Goal: Information Seeking & Learning: Learn about a topic

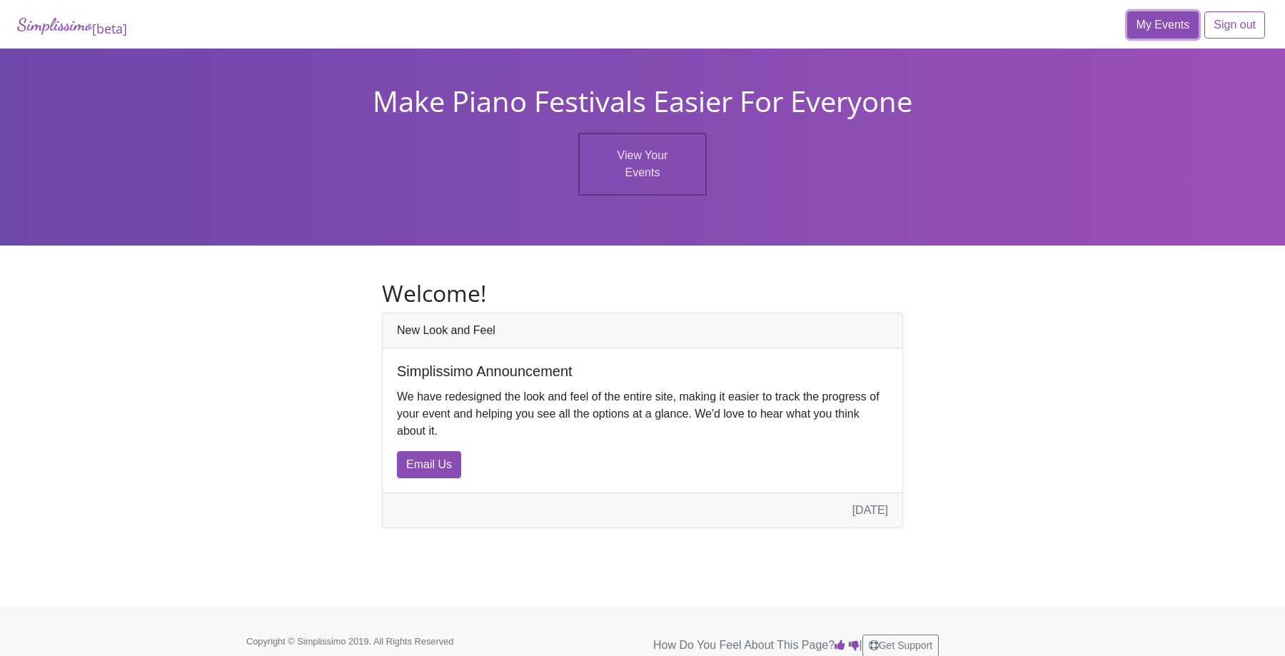
click at [1145, 31] on link "My Events" at bounding box center [1163, 24] width 72 height 27
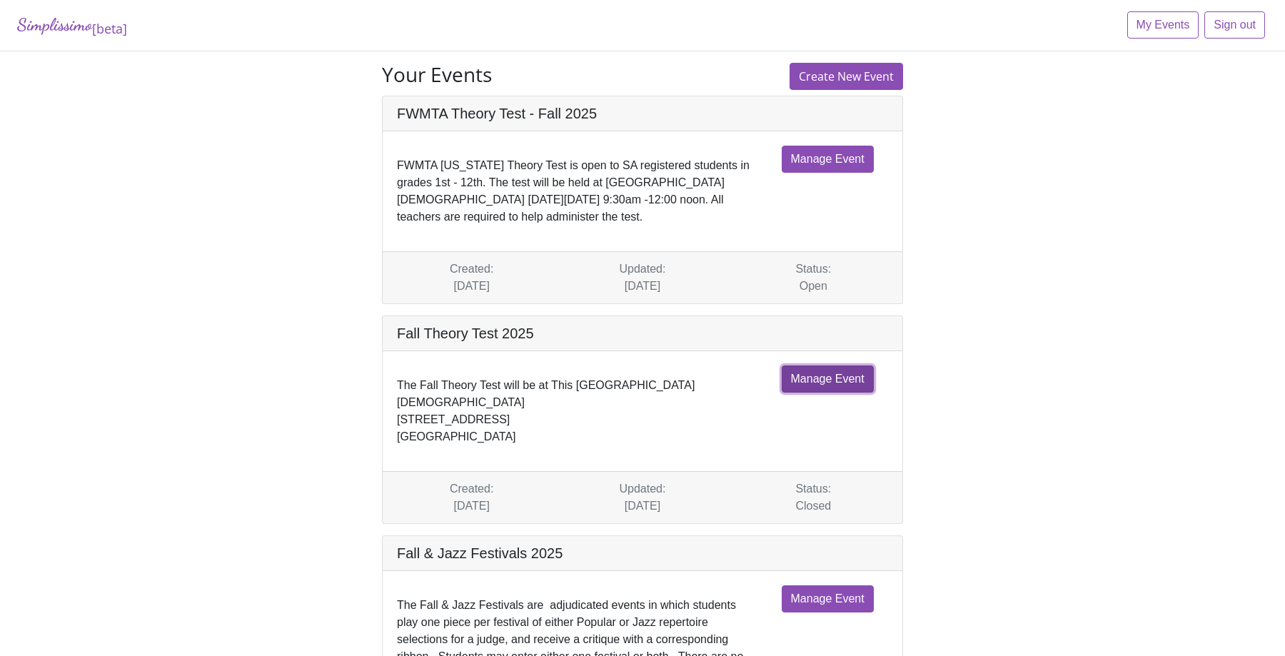
click at [824, 382] on link "Manage Event" at bounding box center [827, 378] width 92 height 27
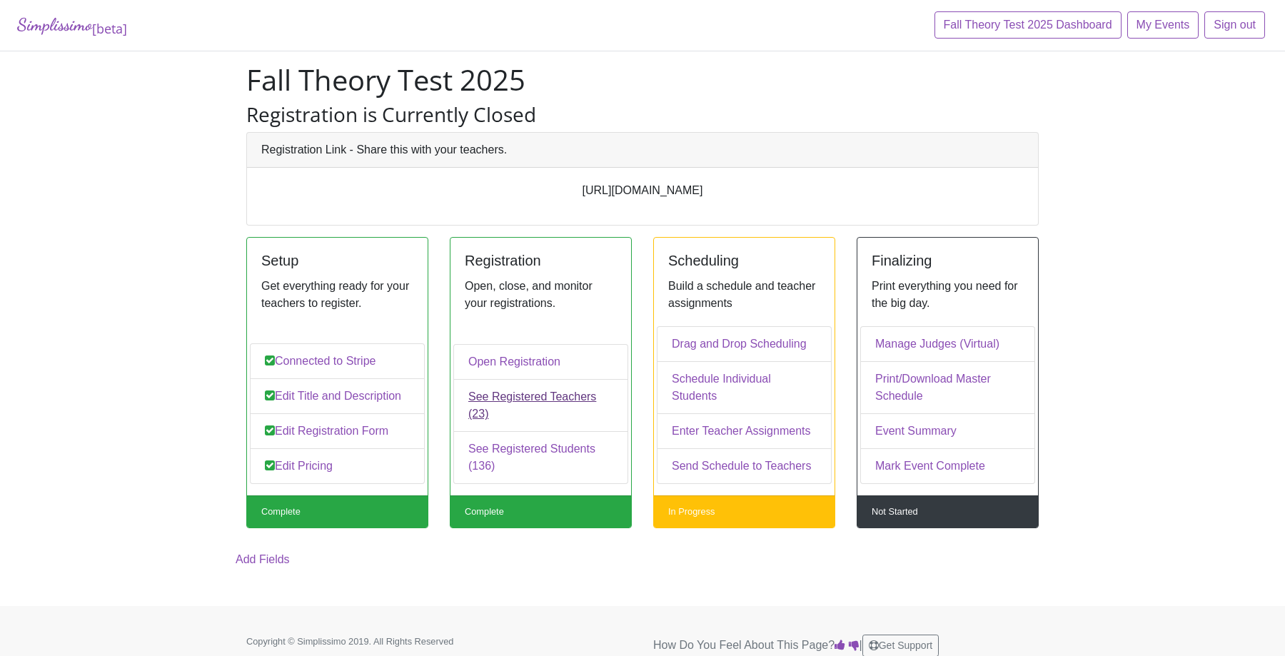
click at [577, 400] on link "See Registered Teachers (23)" at bounding box center [540, 405] width 175 height 53
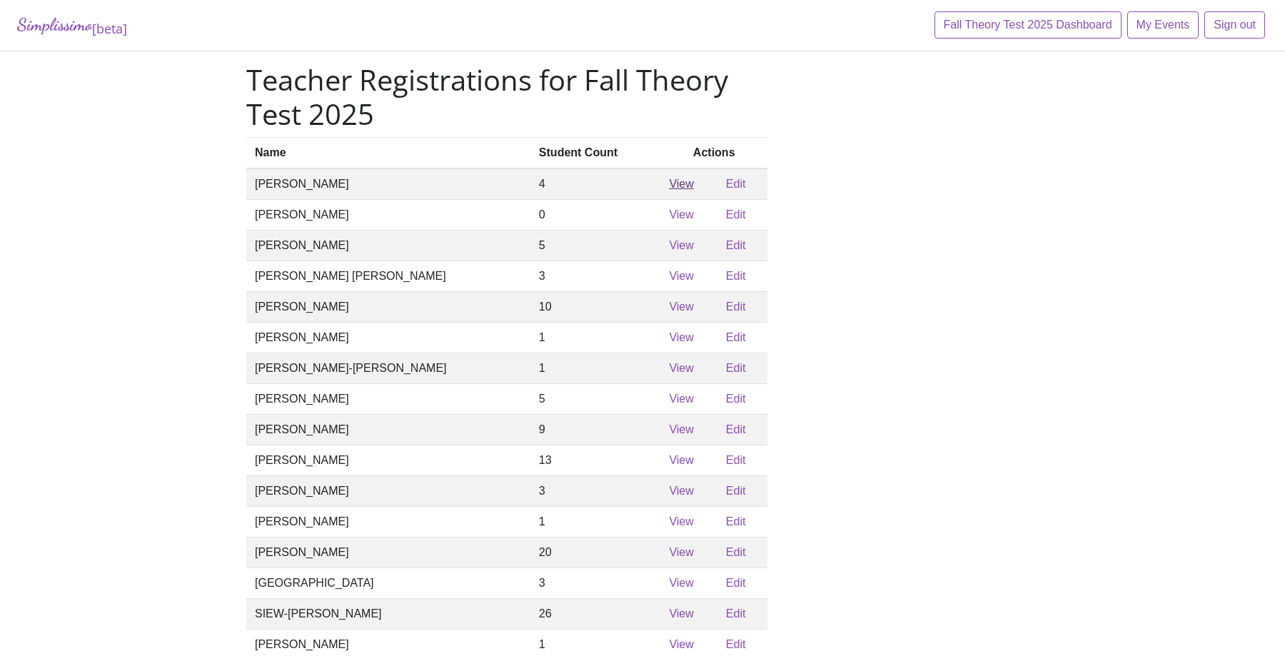
click at [669, 186] on link "View" at bounding box center [681, 184] width 24 height 12
click at [669, 219] on link "View" at bounding box center [681, 214] width 24 height 12
click at [669, 251] on link "View" at bounding box center [681, 245] width 24 height 12
click at [669, 282] on link "View" at bounding box center [681, 276] width 24 height 12
click at [669, 281] on link "View" at bounding box center [681, 276] width 24 height 12
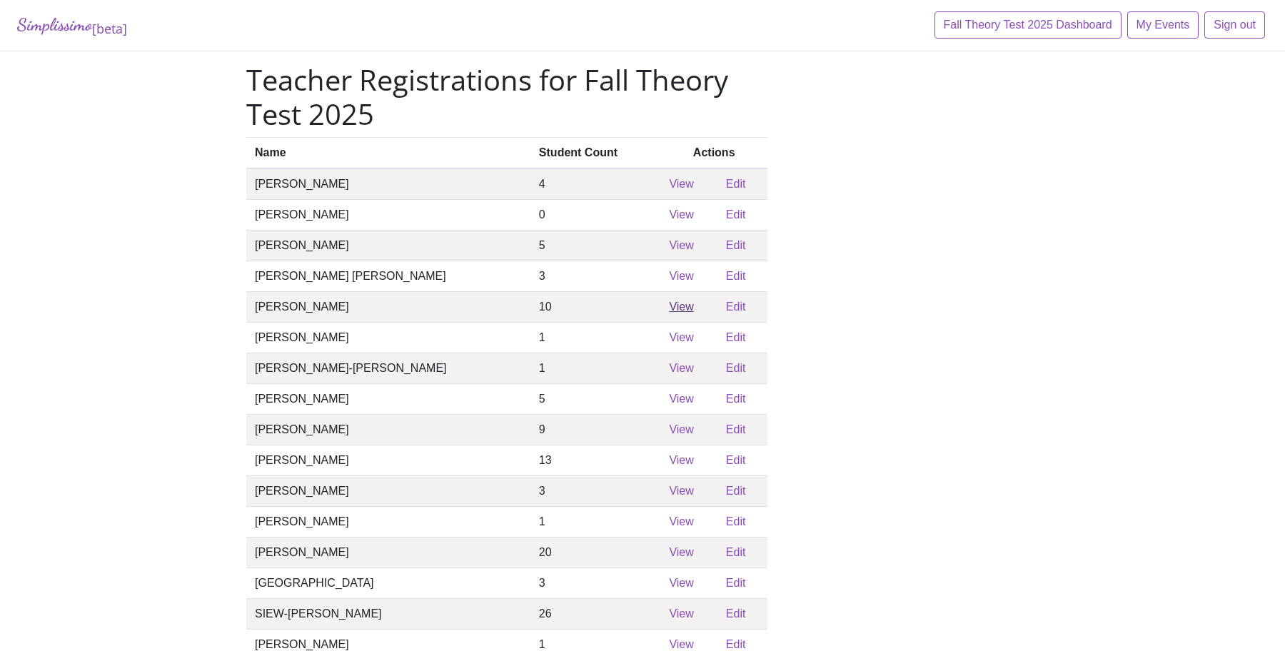
click at [669, 311] on link "View" at bounding box center [681, 306] width 24 height 12
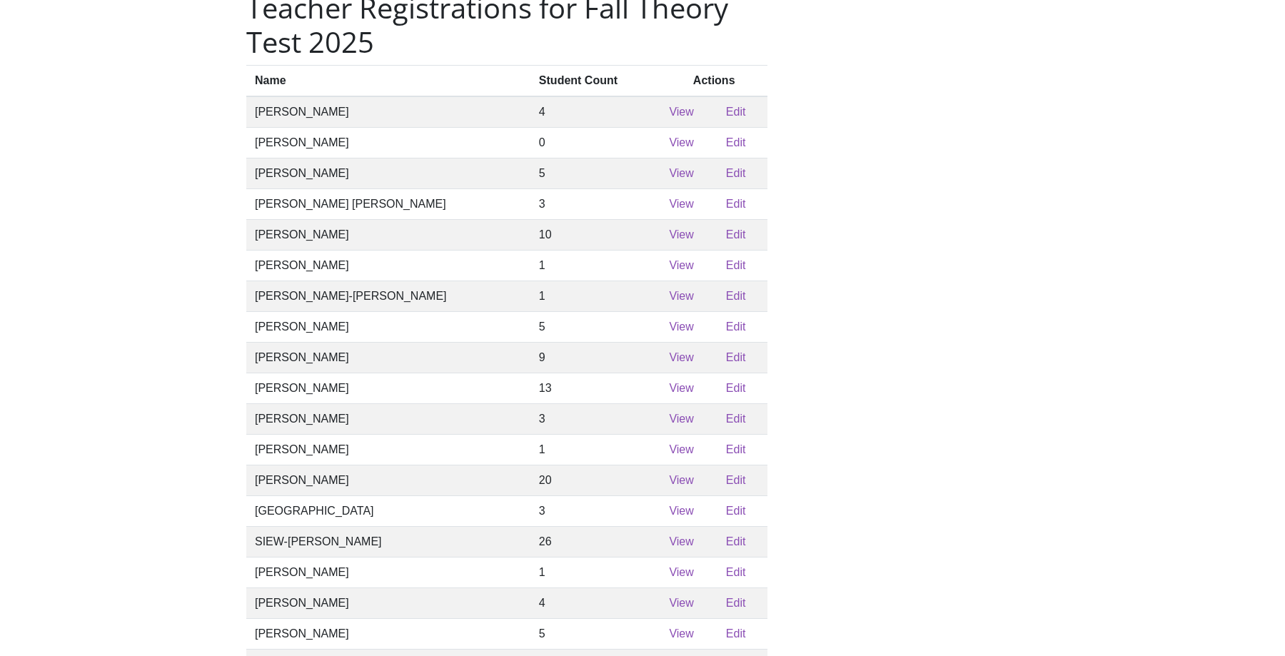
scroll to position [86, 0]
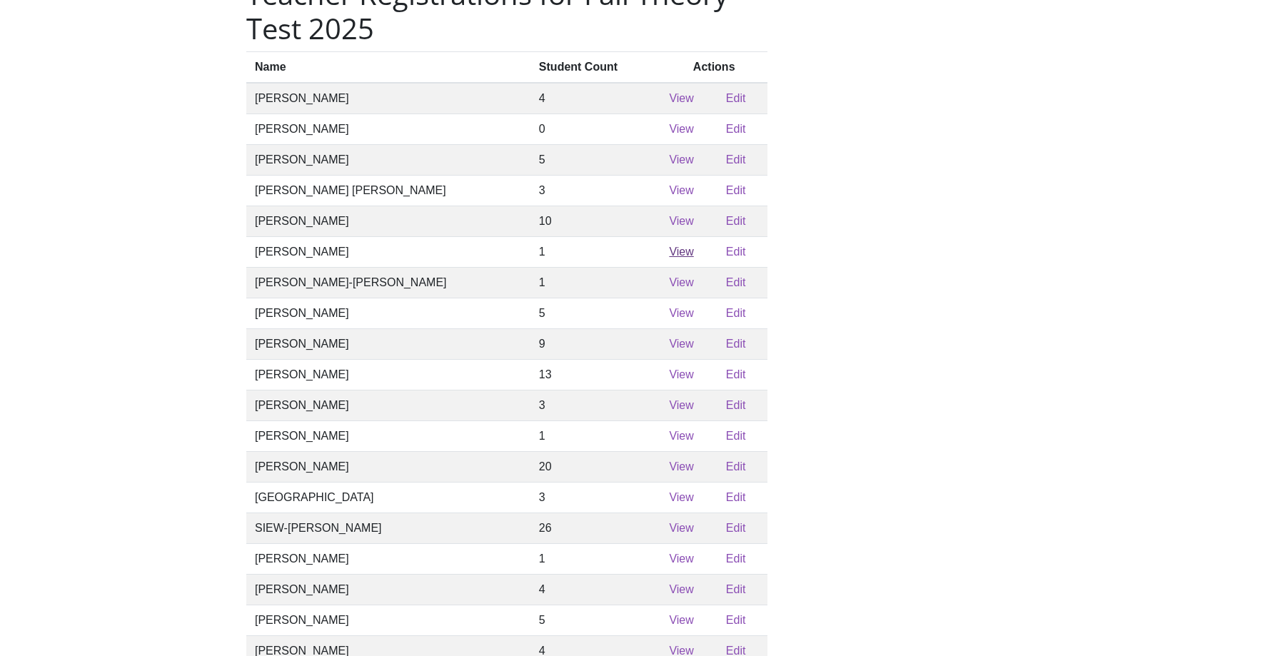
click at [669, 258] on link "View" at bounding box center [681, 251] width 24 height 12
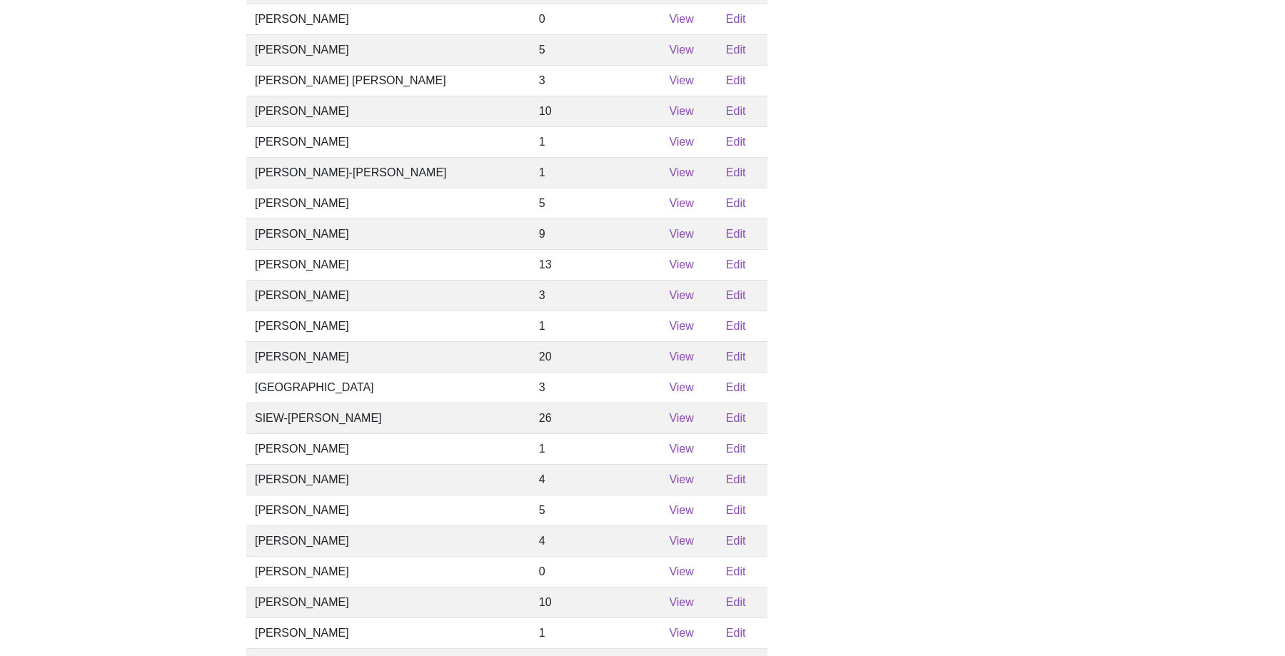
scroll to position [217, 0]
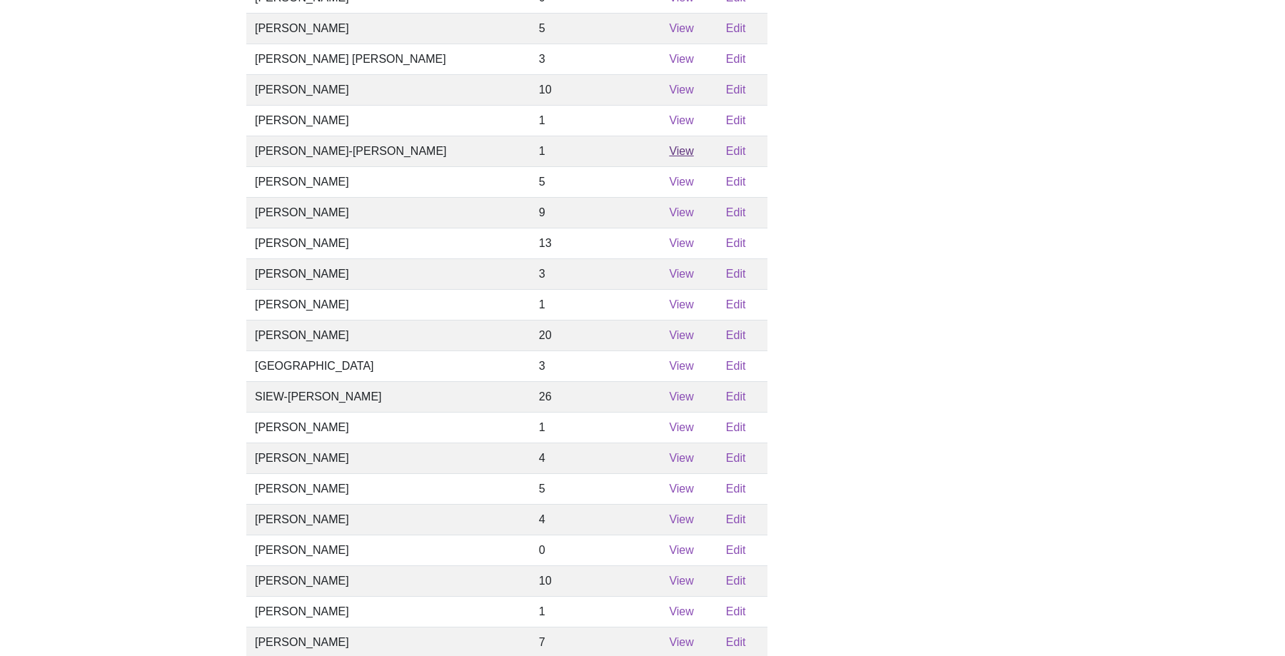
click at [669, 157] on link "View" at bounding box center [681, 151] width 24 height 12
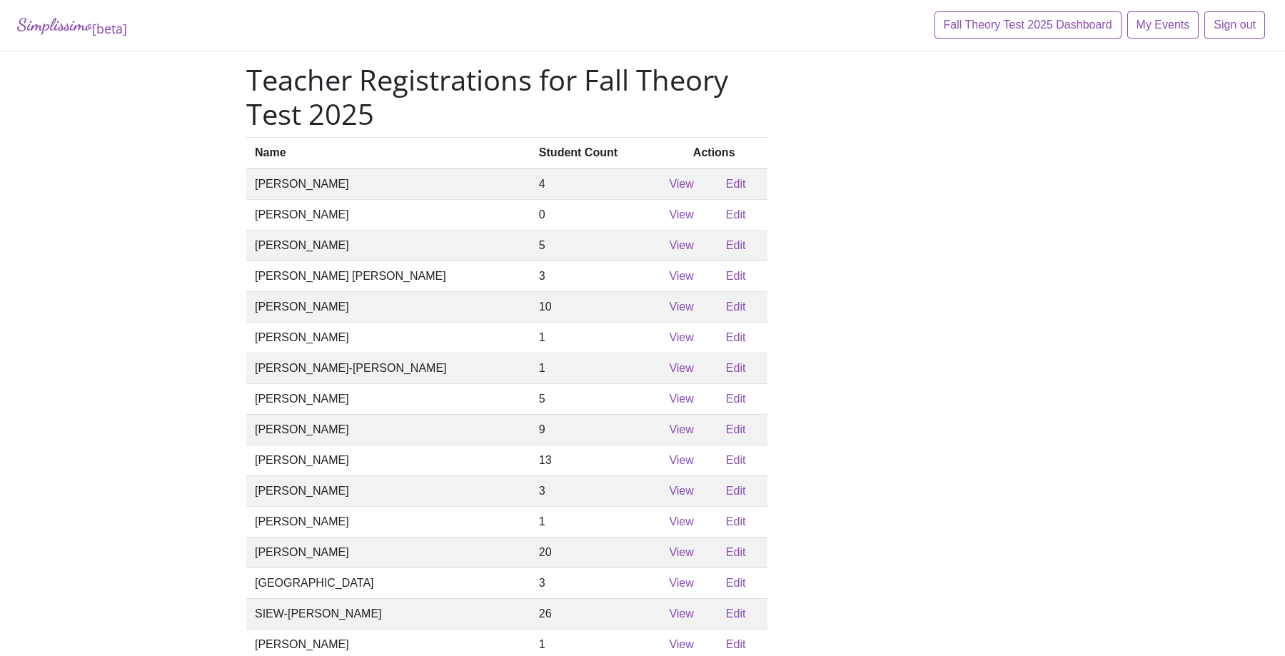
scroll to position [217, 0]
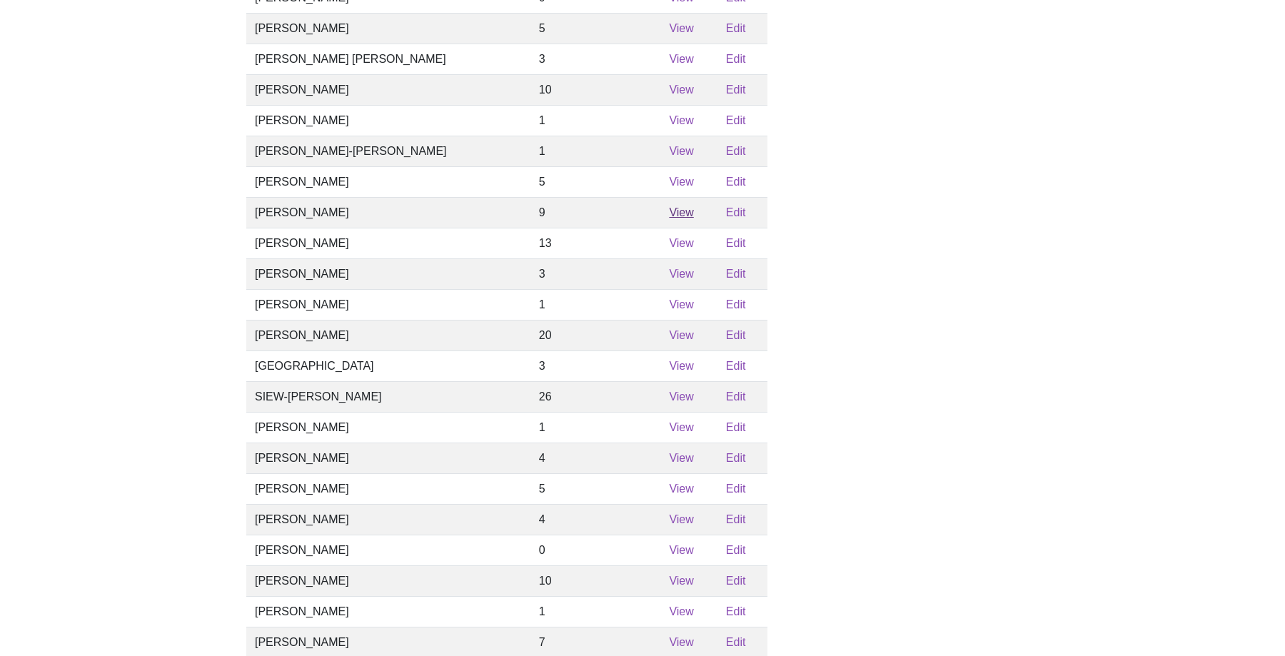
click at [669, 218] on link "View" at bounding box center [681, 212] width 24 height 12
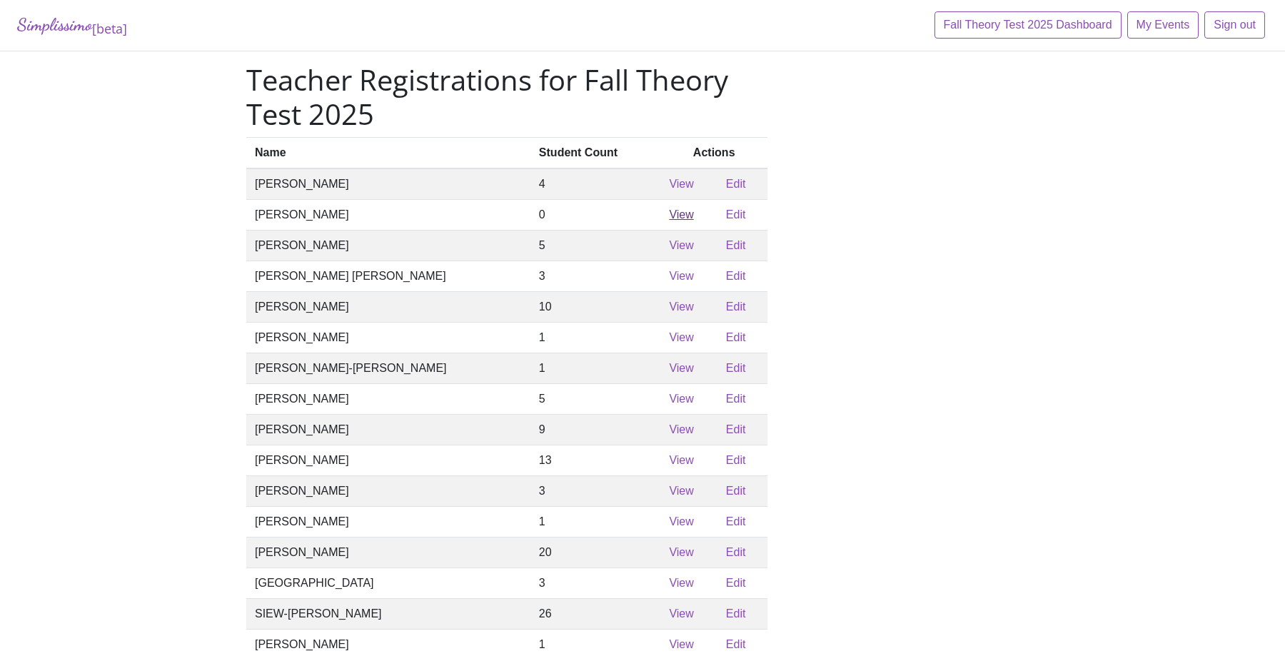
click at [669, 214] on link "View" at bounding box center [681, 214] width 24 height 12
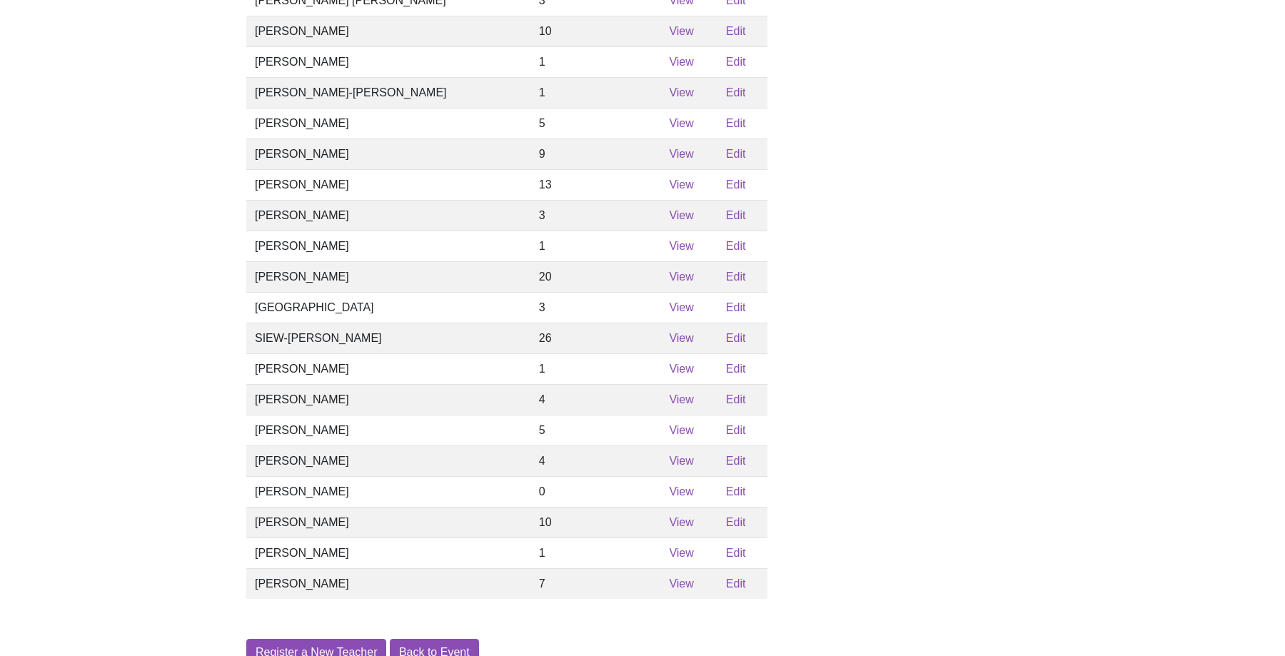
scroll to position [291, 0]
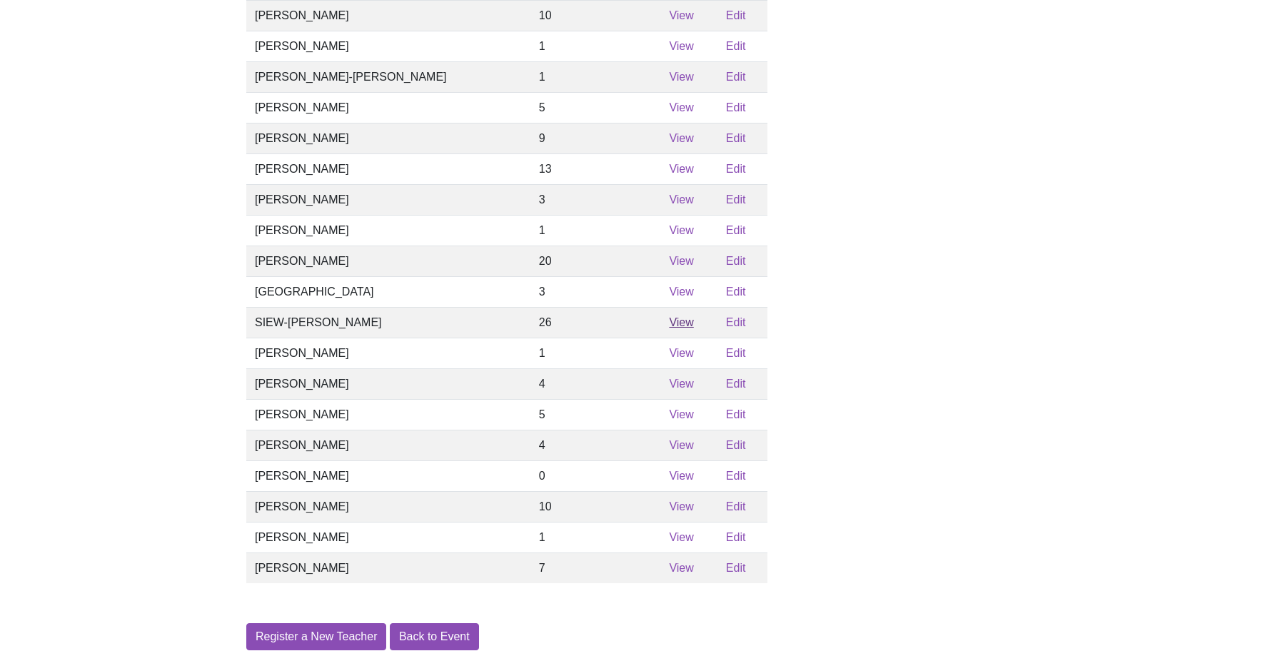
click at [669, 328] on link "View" at bounding box center [681, 322] width 24 height 12
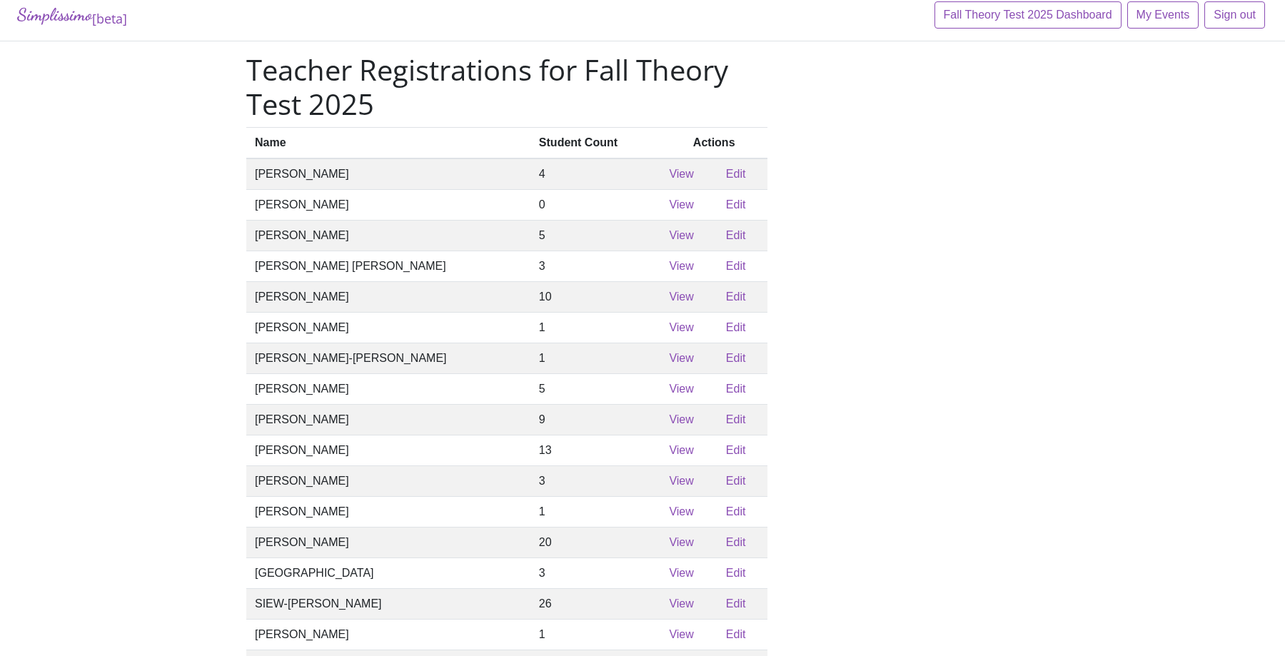
scroll to position [15, 0]
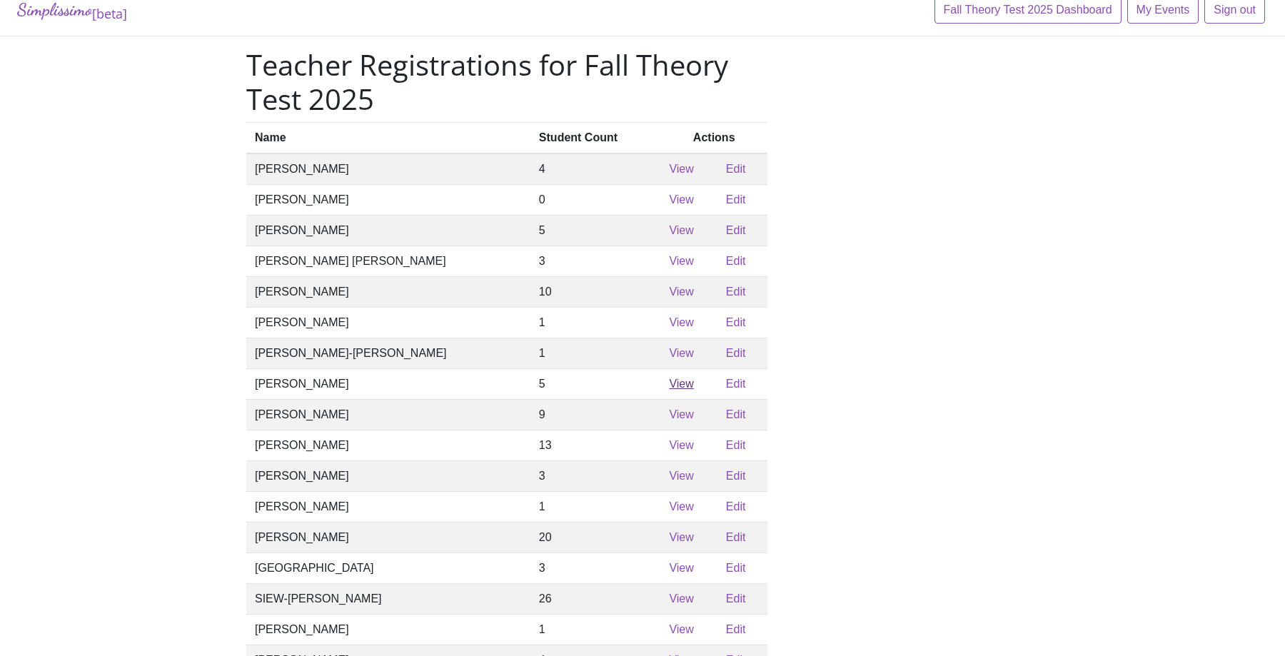
click at [669, 389] on link "View" at bounding box center [681, 384] width 24 height 12
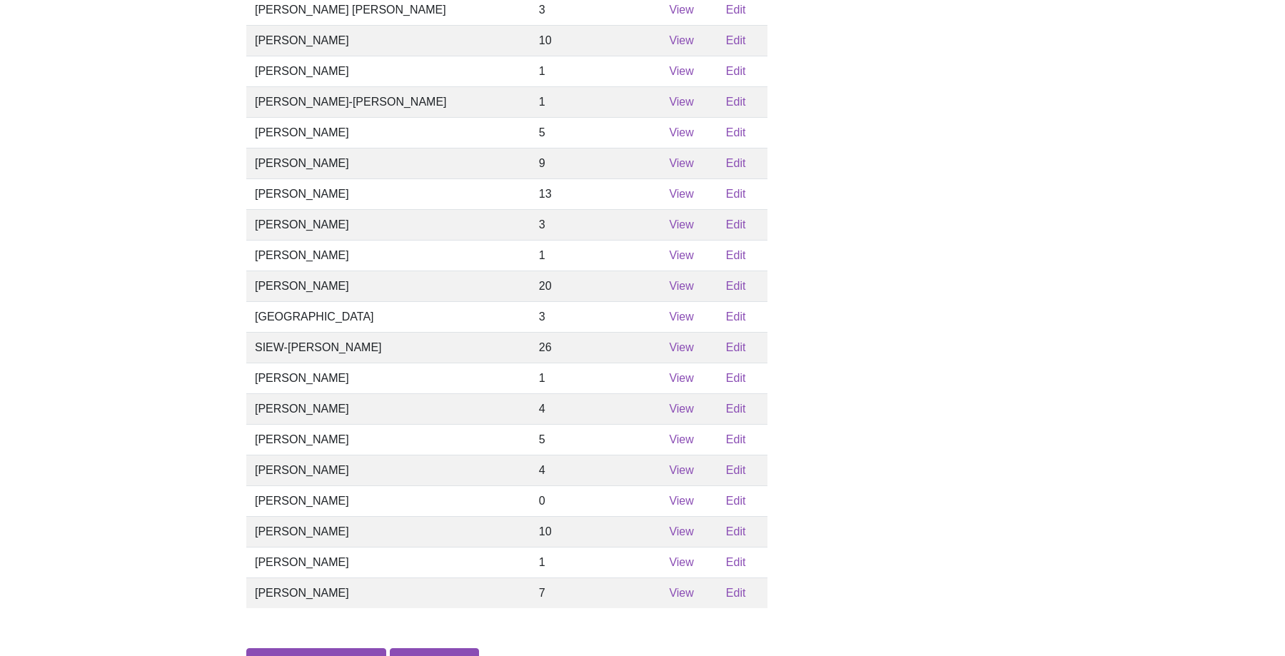
scroll to position [288, 0]
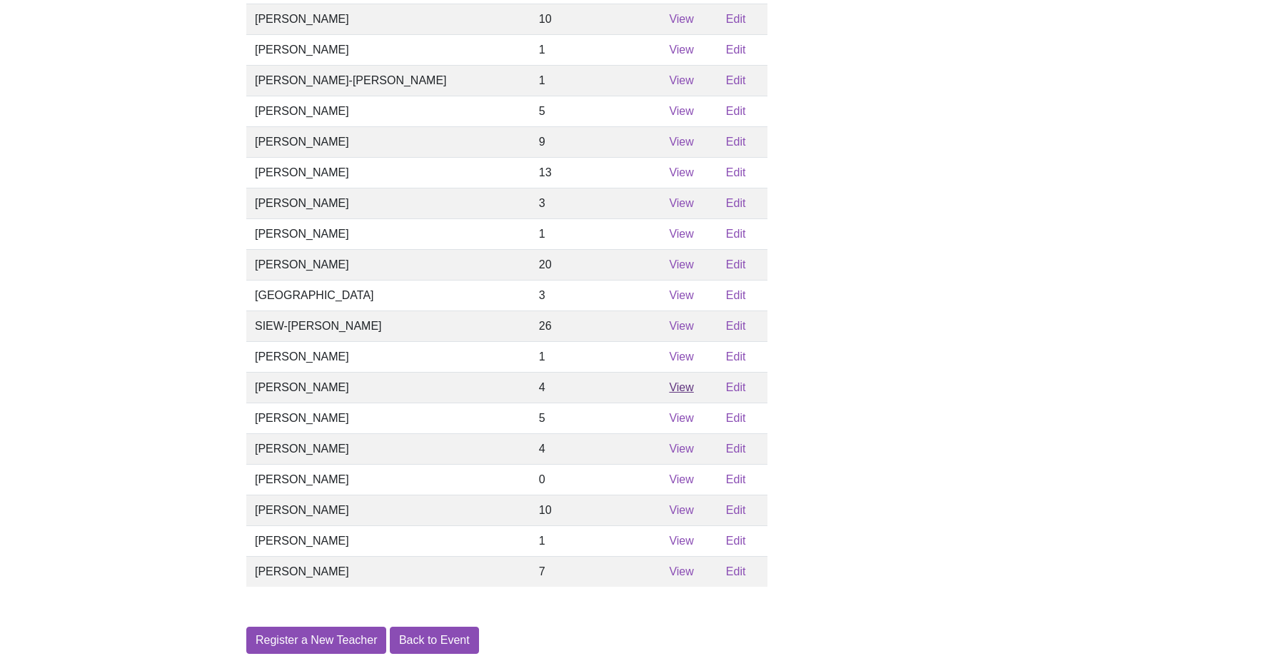
click at [669, 393] on link "View" at bounding box center [681, 387] width 24 height 12
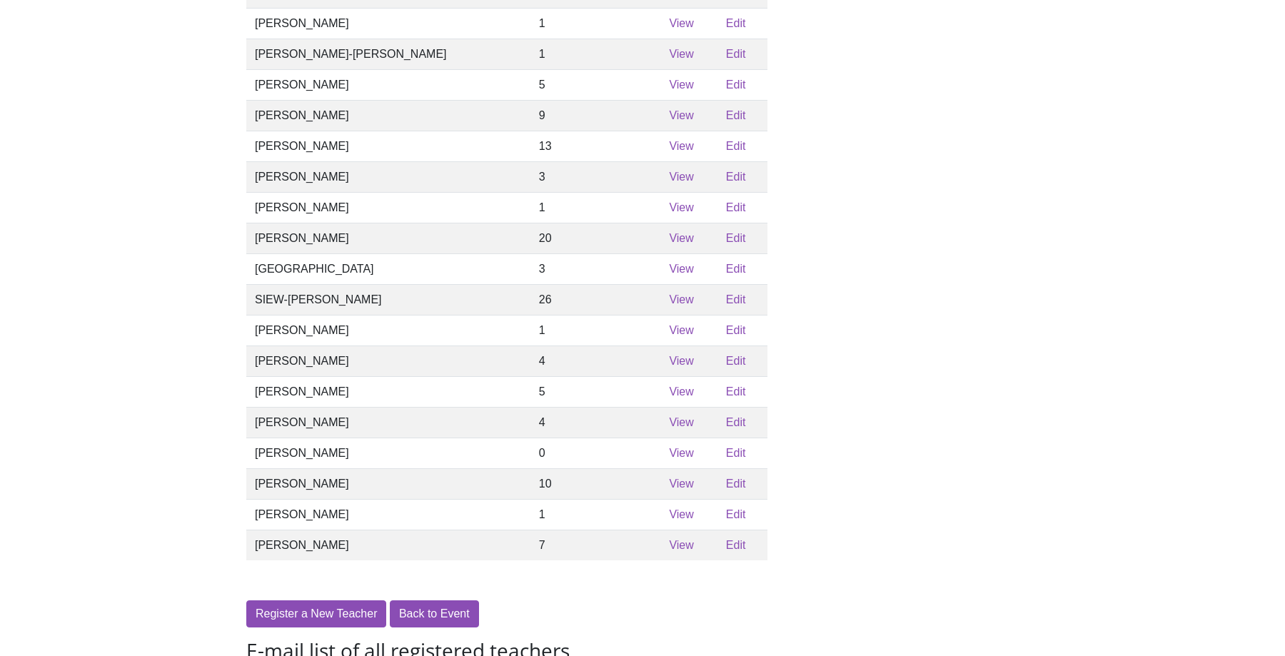
scroll to position [315, 0]
click at [669, 519] on link "View" at bounding box center [681, 513] width 24 height 12
